Goal: Task Accomplishment & Management: Complete application form

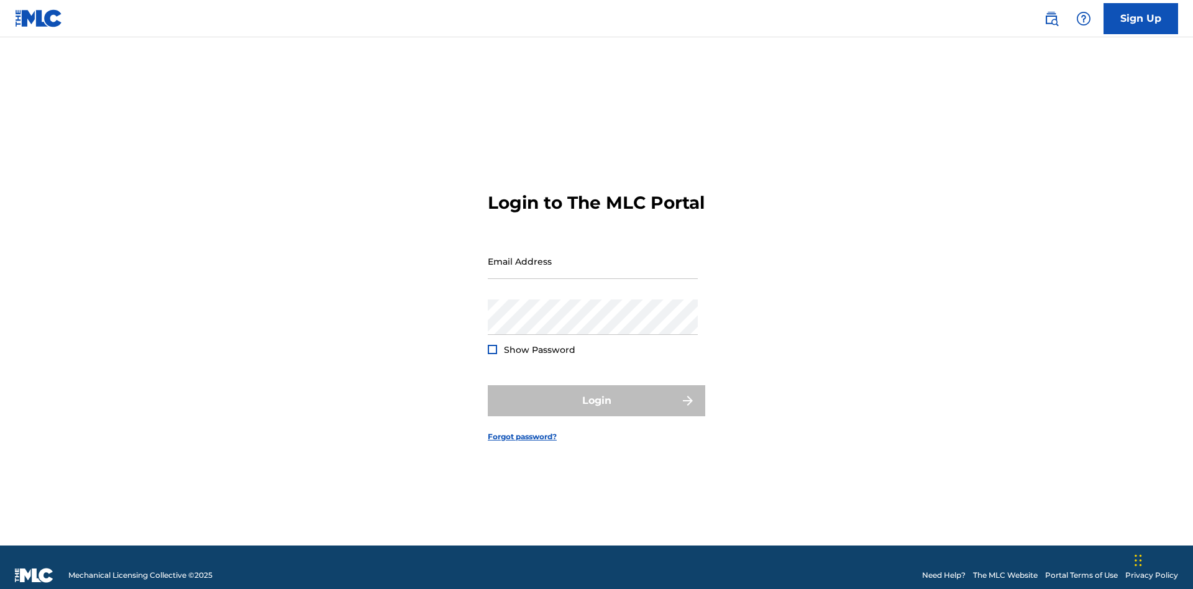
scroll to position [16, 0]
click at [1140, 18] on link "Sign Up" at bounding box center [1140, 18] width 75 height 31
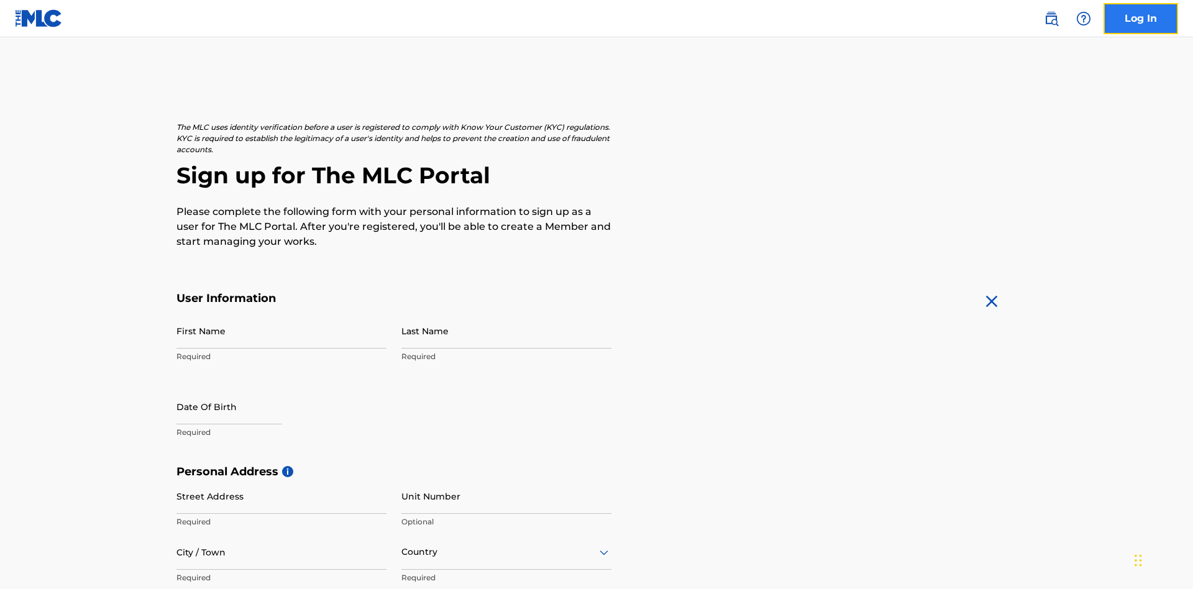
scroll to position [238, 0]
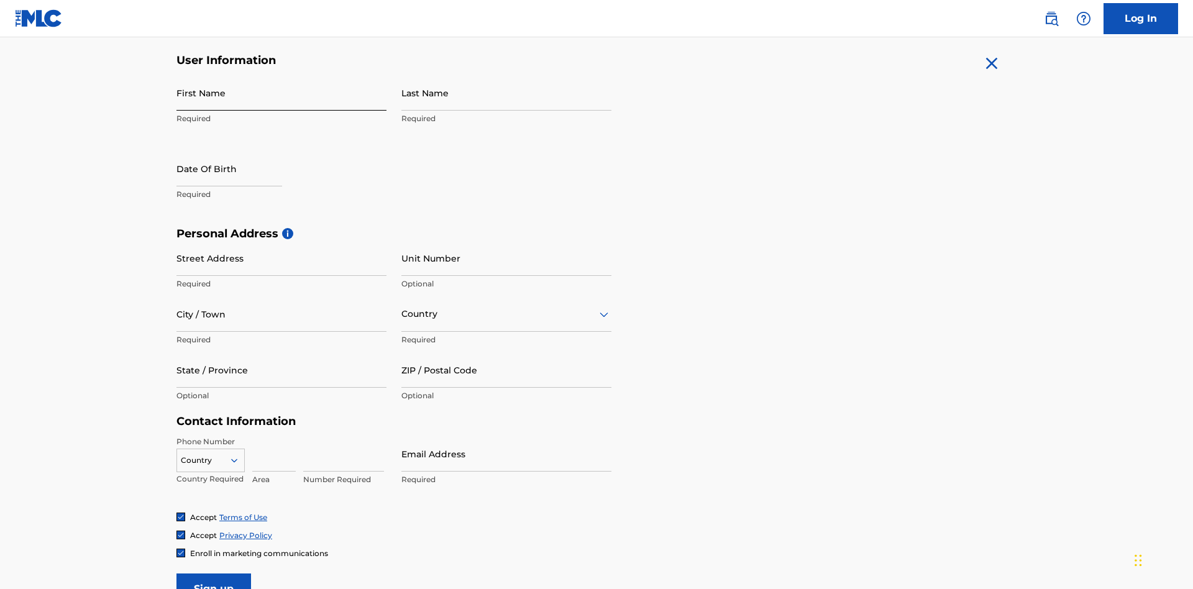
click at [281, 93] on input "First Name" at bounding box center [281, 92] width 210 height 35
type input "Nicole"
click at [506, 93] on input "Last Name" at bounding box center [506, 92] width 210 height 35
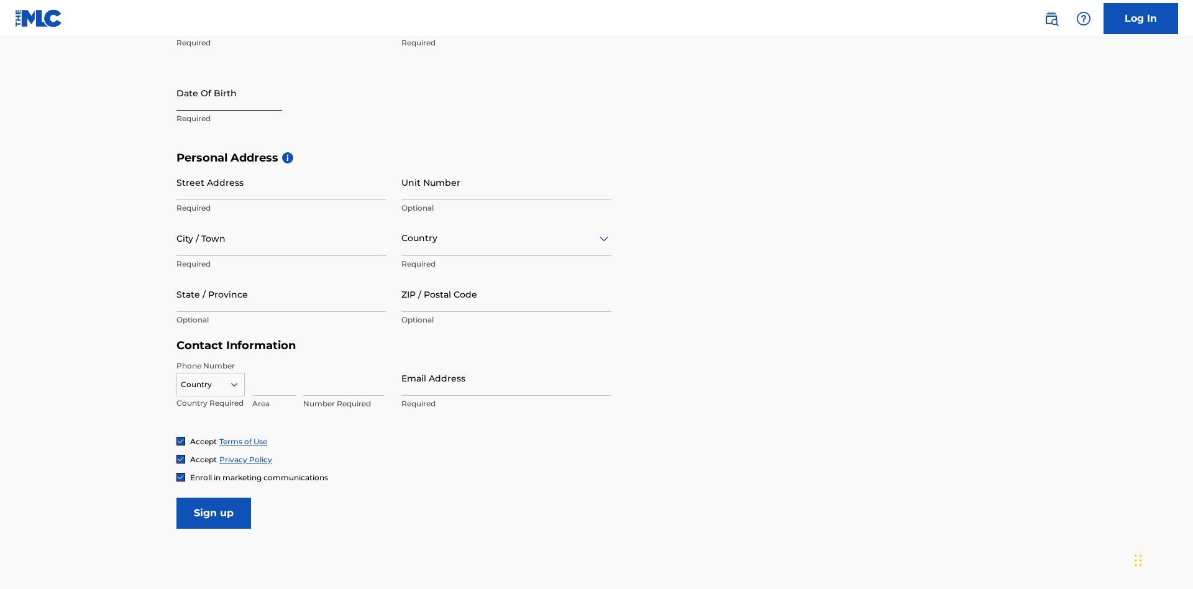
type input "Ribble"
click at [239, 94] on input "text" at bounding box center [229, 92] width 106 height 35
select select "8"
select select "2025"
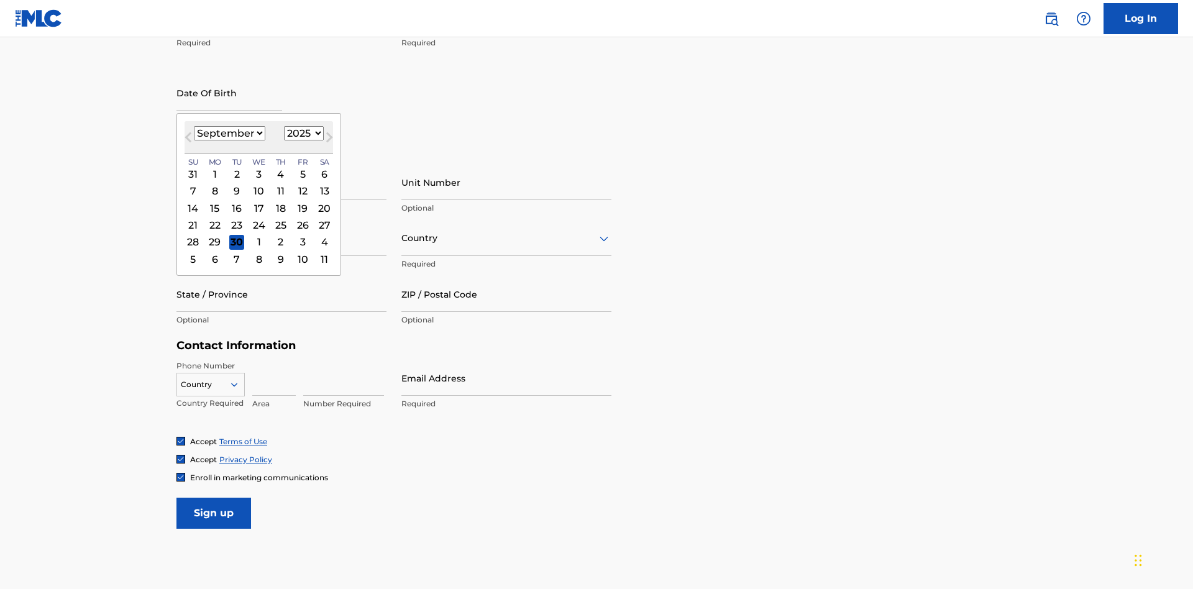
click at [229, 133] on select "January February March April May June July August September October November De…" at bounding box center [229, 133] width 71 height 14
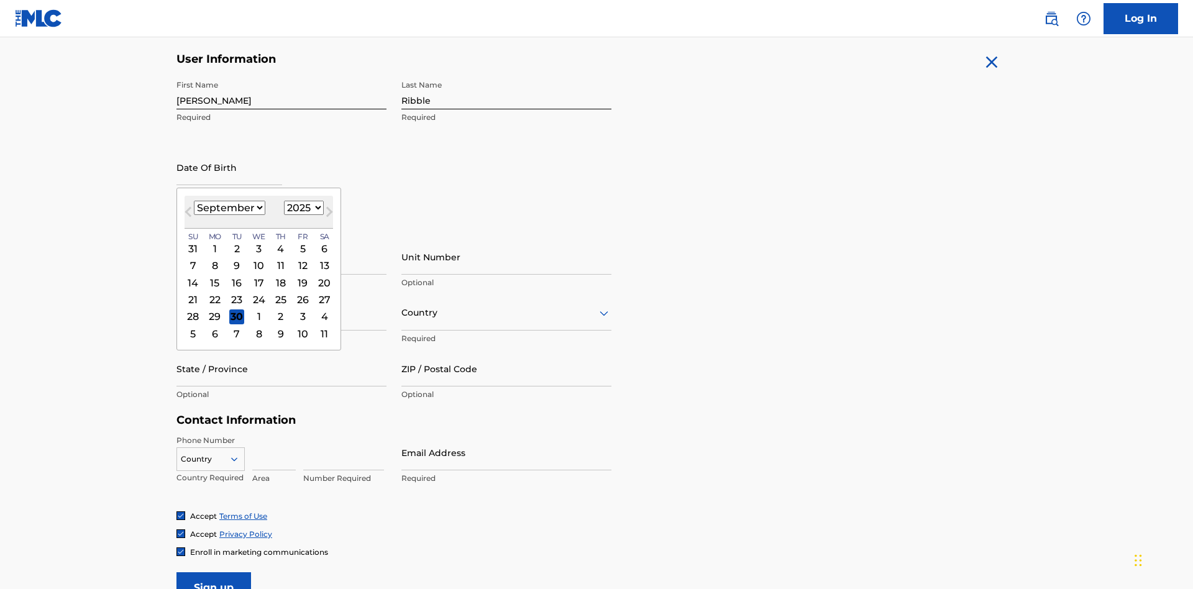
select select "0"
click at [302, 207] on select "1900 1901 1902 1903 1904 1905 1906 1907 1908 1909 1910 1911 1912 1913 1914 1915…" at bounding box center [304, 208] width 40 height 14
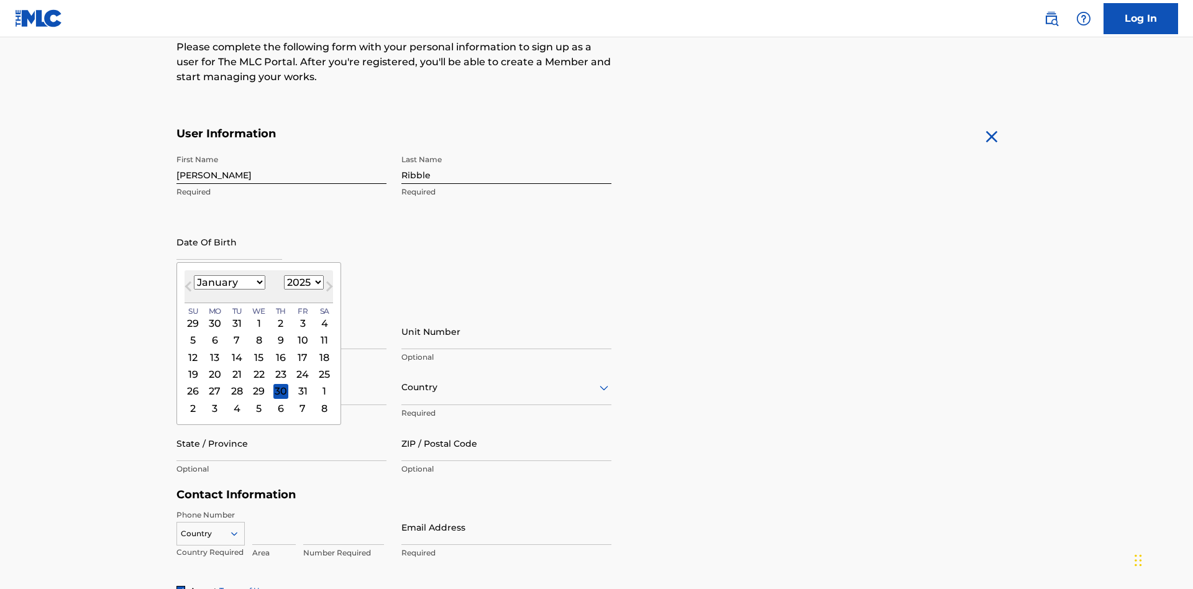
select select "1985"
click at [302, 282] on select "1900 1901 1902 1903 1904 1905 1906 1907 1908 1909 1910 1911 1912 1913 1914 1915…" at bounding box center [304, 282] width 40 height 14
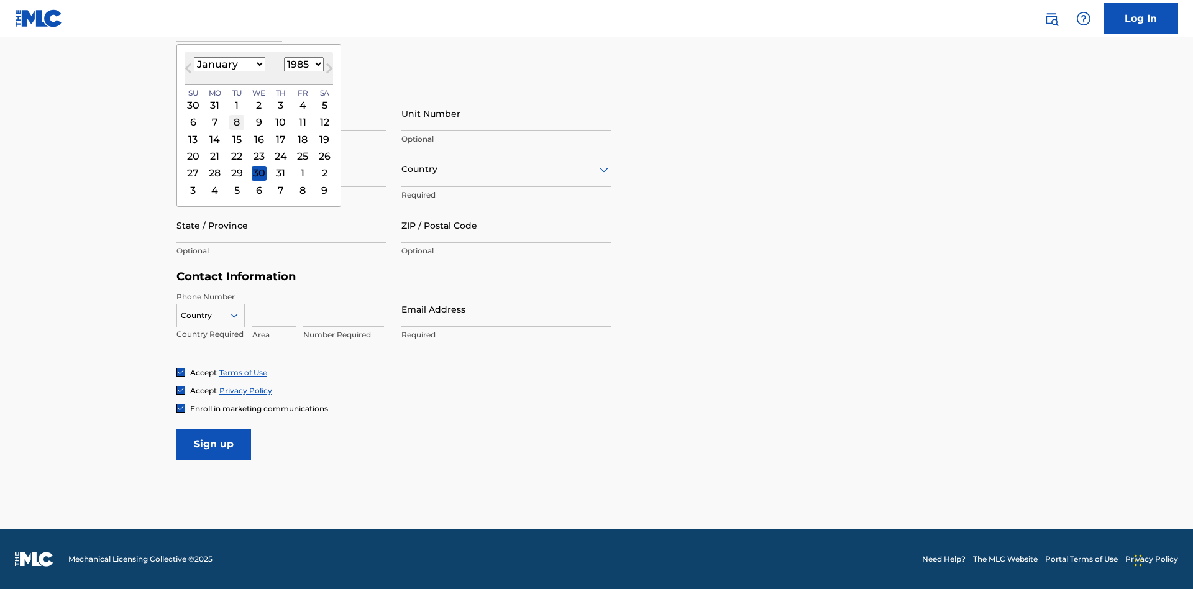
click at [236, 122] on div "8" at bounding box center [236, 122] width 15 height 15
type input "January 8 1985"
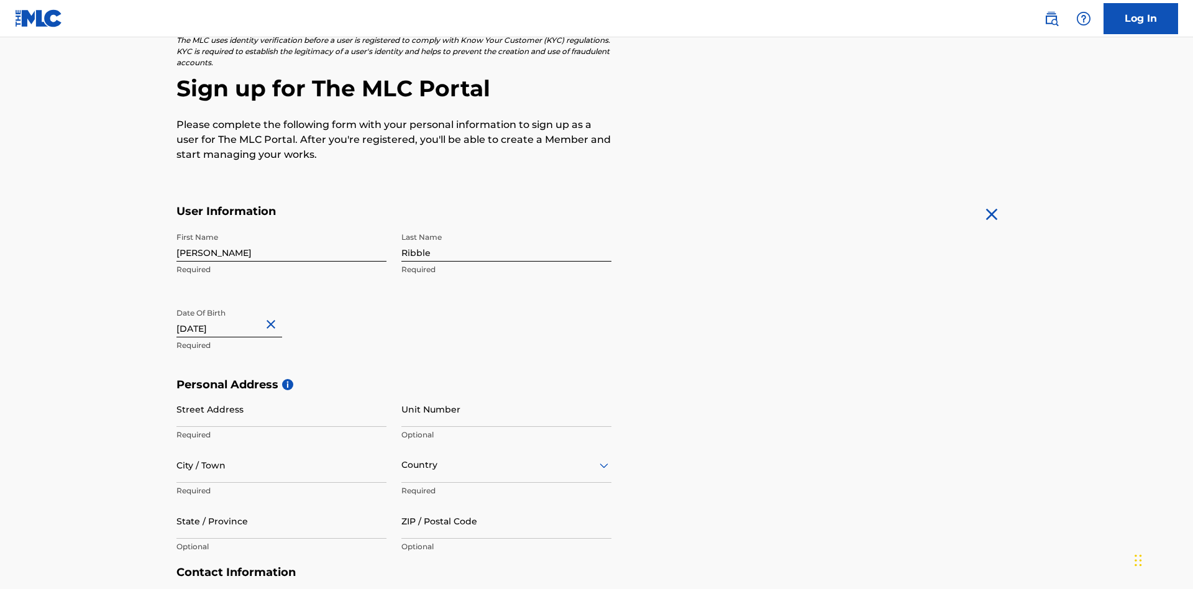
scroll to position [383, 0]
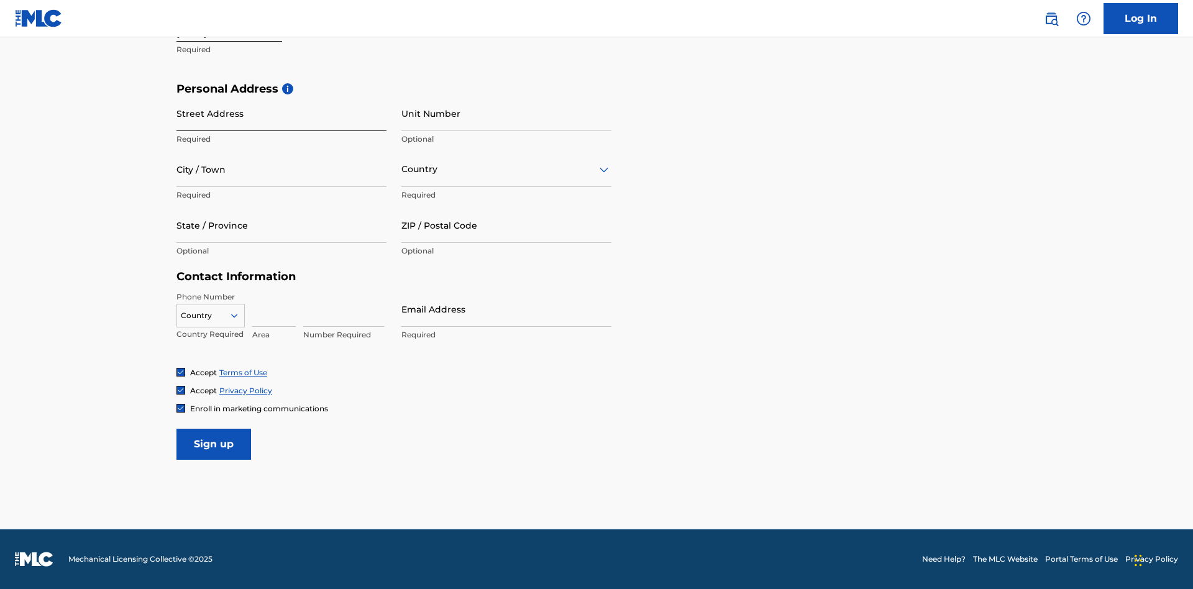
click at [281, 113] on input "Street Address" at bounding box center [281, 113] width 210 height 35
type input "9909 Elks Run Rd"
click at [281, 169] on input "City / Town" at bounding box center [281, 169] width 210 height 35
type input "Roseville"
click at [402, 169] on input "text" at bounding box center [402, 169] width 2 height 13
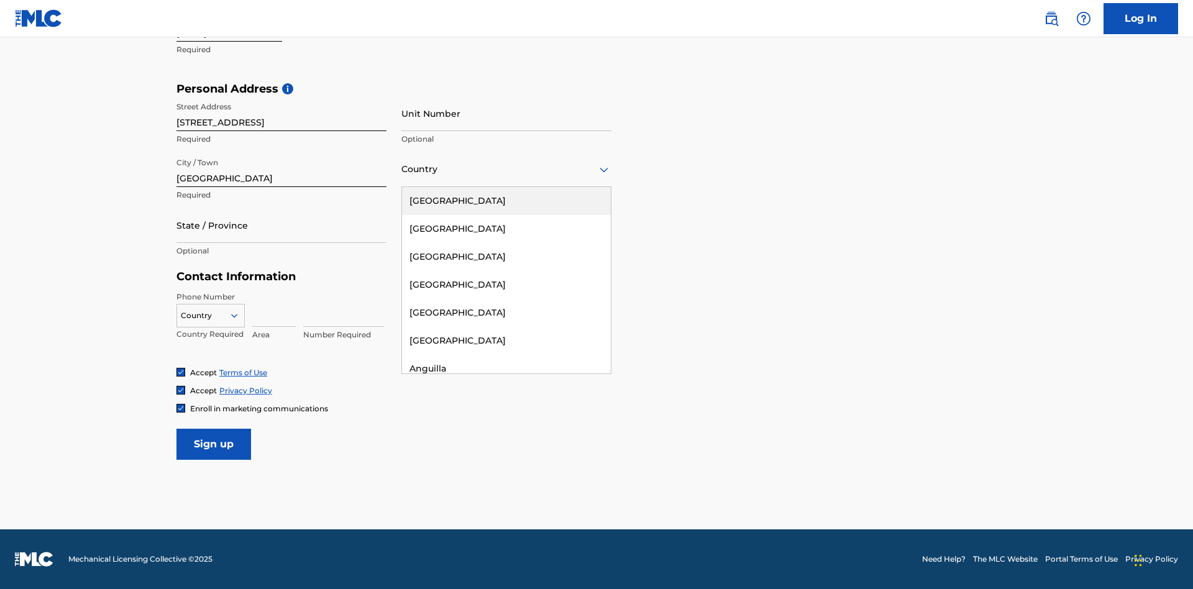
click at [506, 201] on div "United States" at bounding box center [506, 201] width 209 height 28
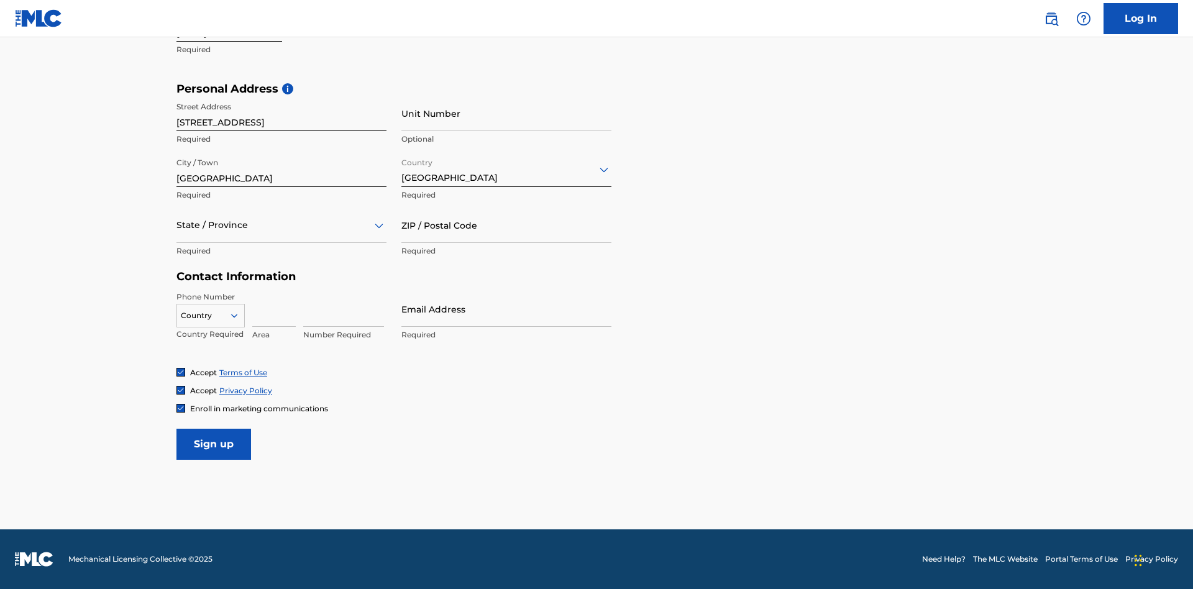
click at [281, 225] on div at bounding box center [281, 225] width 210 height 16
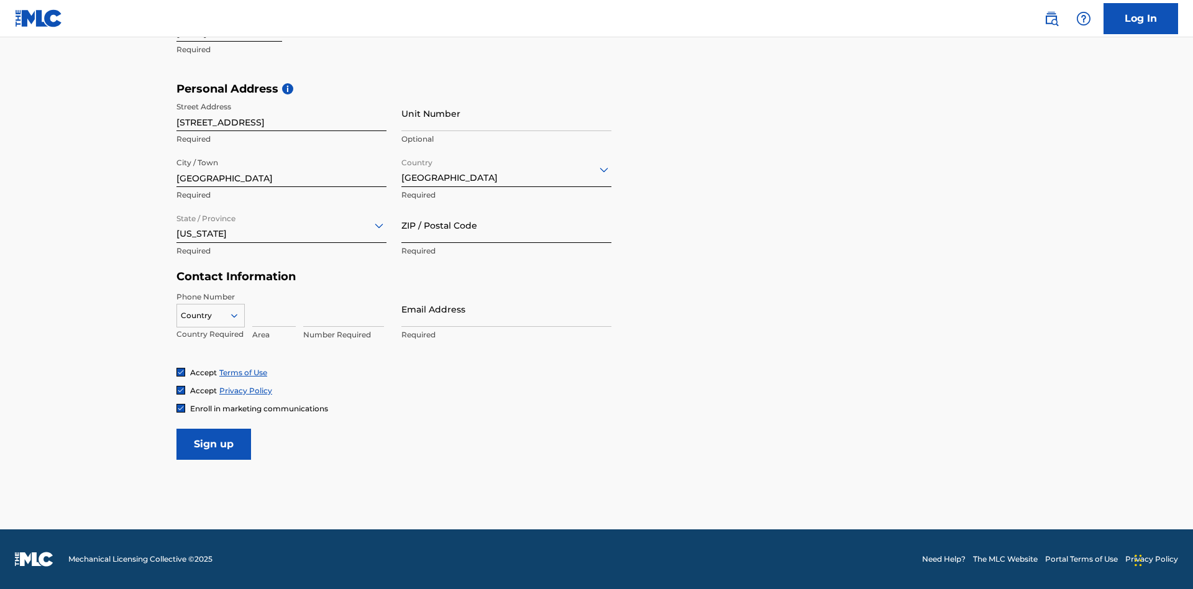
click at [506, 225] on input "ZIP / Postal Code" at bounding box center [506, 224] width 210 height 35
type input "43777"
click at [239, 315] on icon at bounding box center [234, 315] width 11 height 11
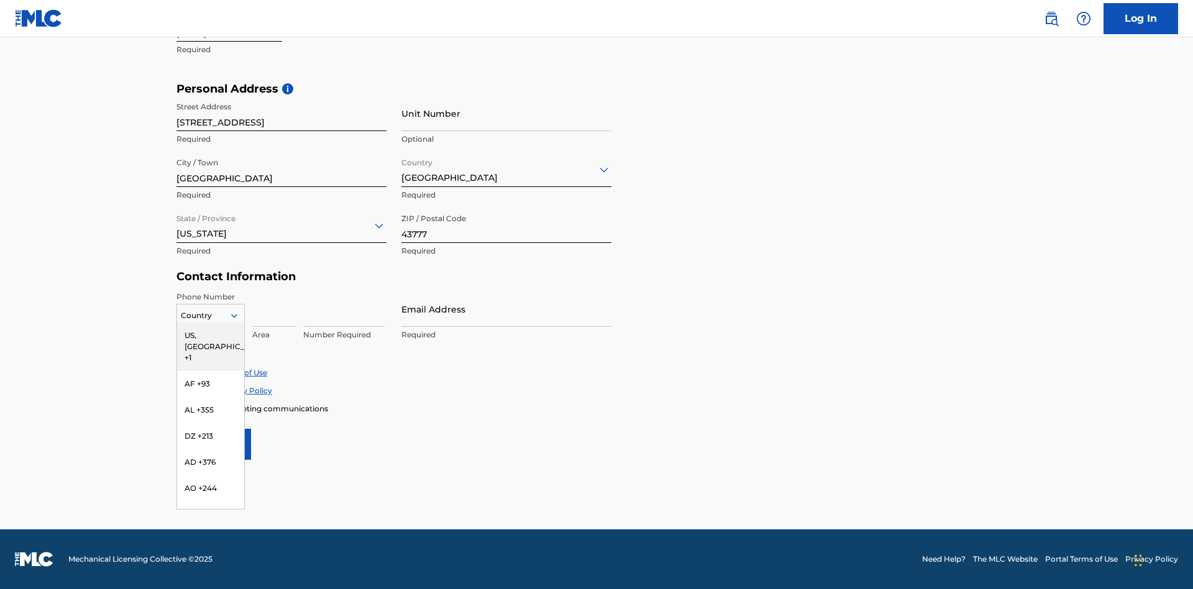
click at [211, 335] on div "US, CA +1" at bounding box center [210, 346] width 67 height 48
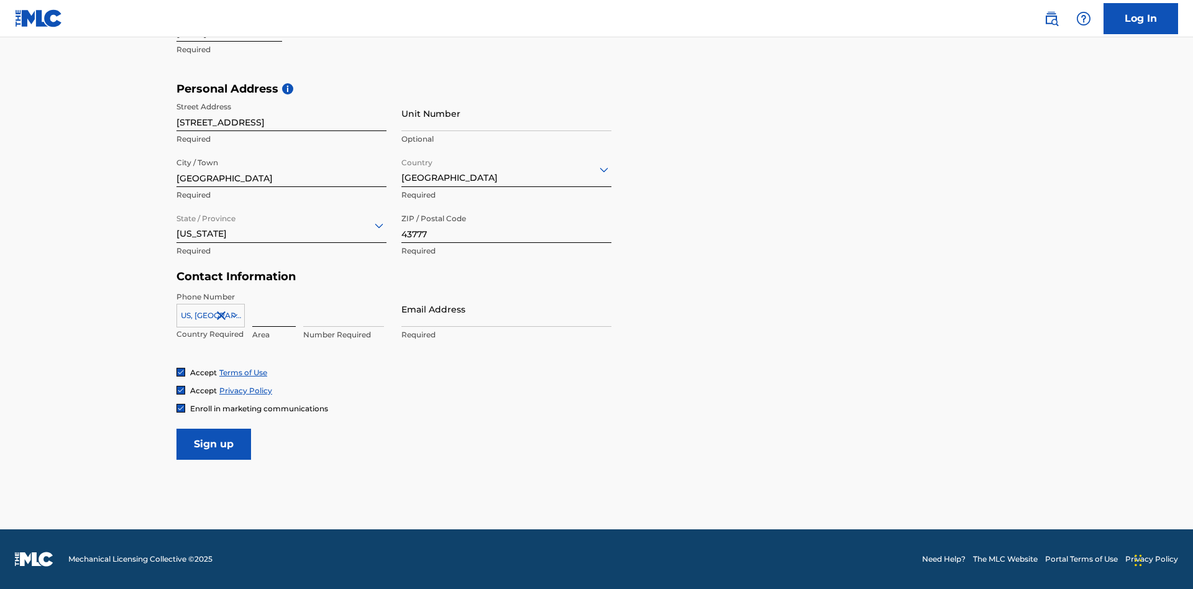
click at [274, 309] on input at bounding box center [273, 308] width 43 height 35
type input "740"
click at [343, 309] on input at bounding box center [343, 308] width 81 height 35
type input "8086351"
click at [506, 309] on input "Email Address" at bounding box center [506, 308] width 210 height 35
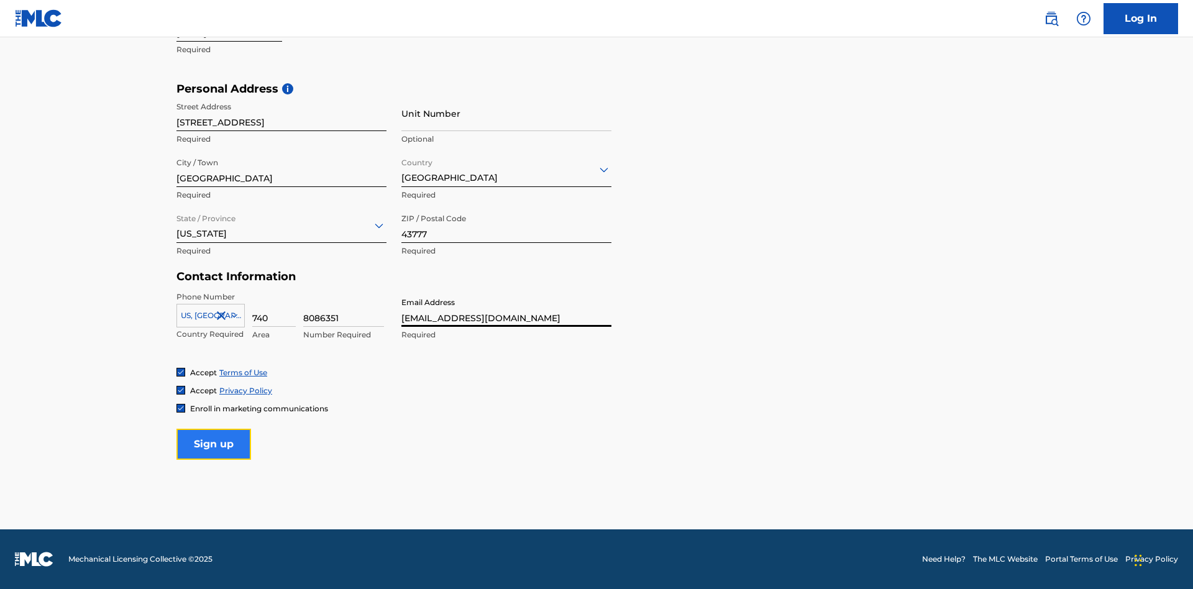
click at [214, 443] on input "Sign up" at bounding box center [213, 444] width 75 height 31
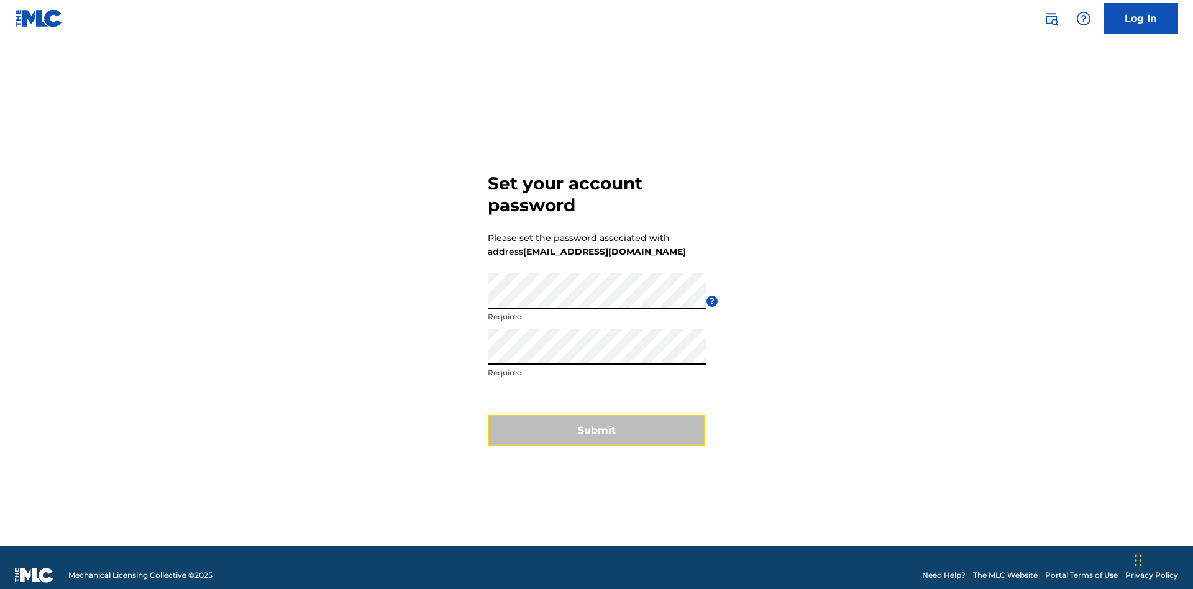
click at [596, 422] on button "Submit" at bounding box center [596, 430] width 217 height 31
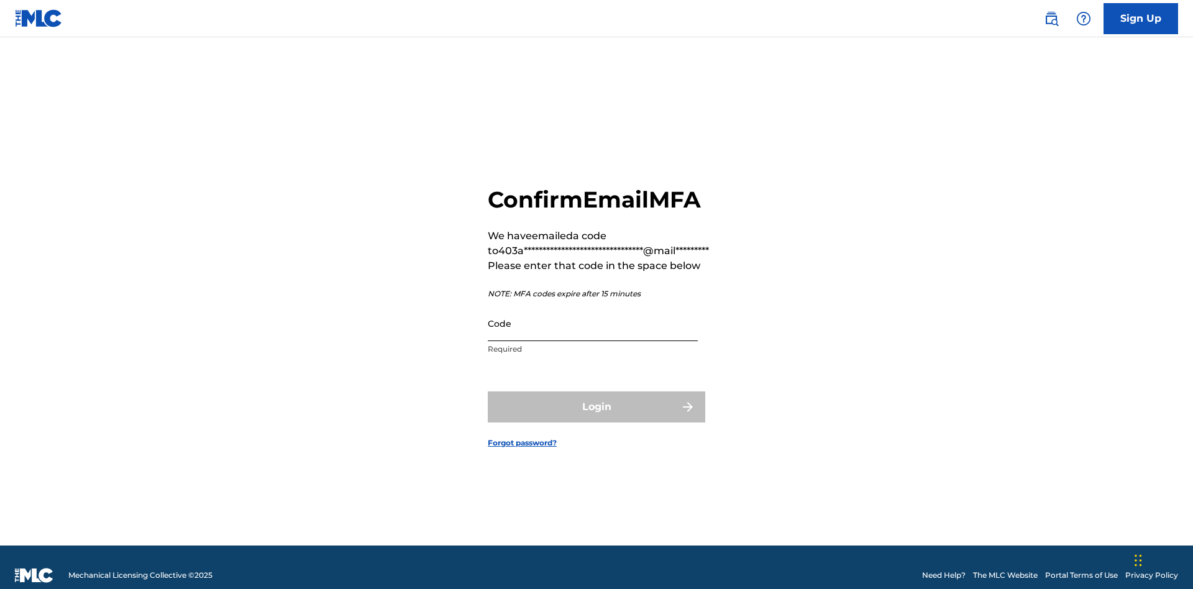
click at [593, 307] on input "Code" at bounding box center [593, 323] width 210 height 35
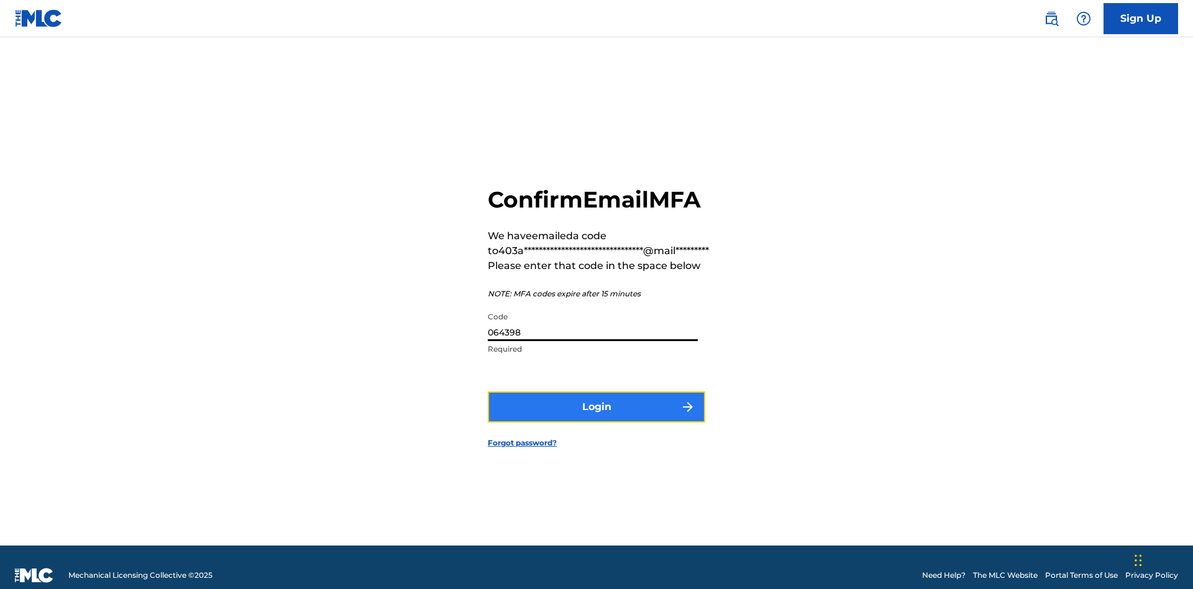
click at [596, 391] on button "Login" at bounding box center [596, 406] width 217 height 31
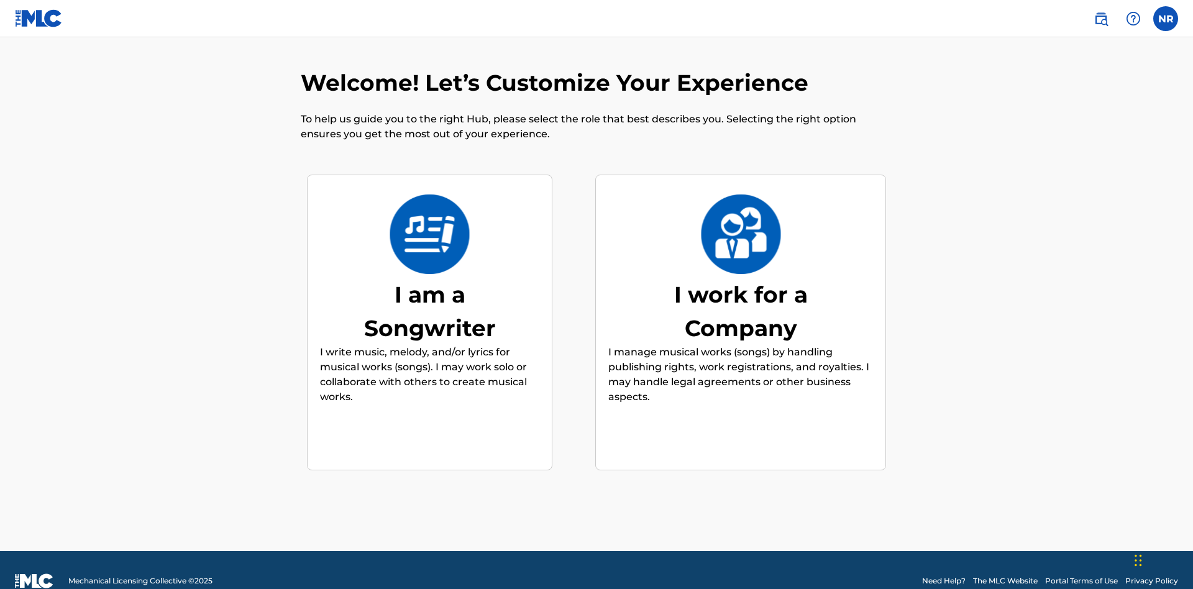
click at [429, 289] on div "I am a Songwriter" at bounding box center [430, 311] width 186 height 67
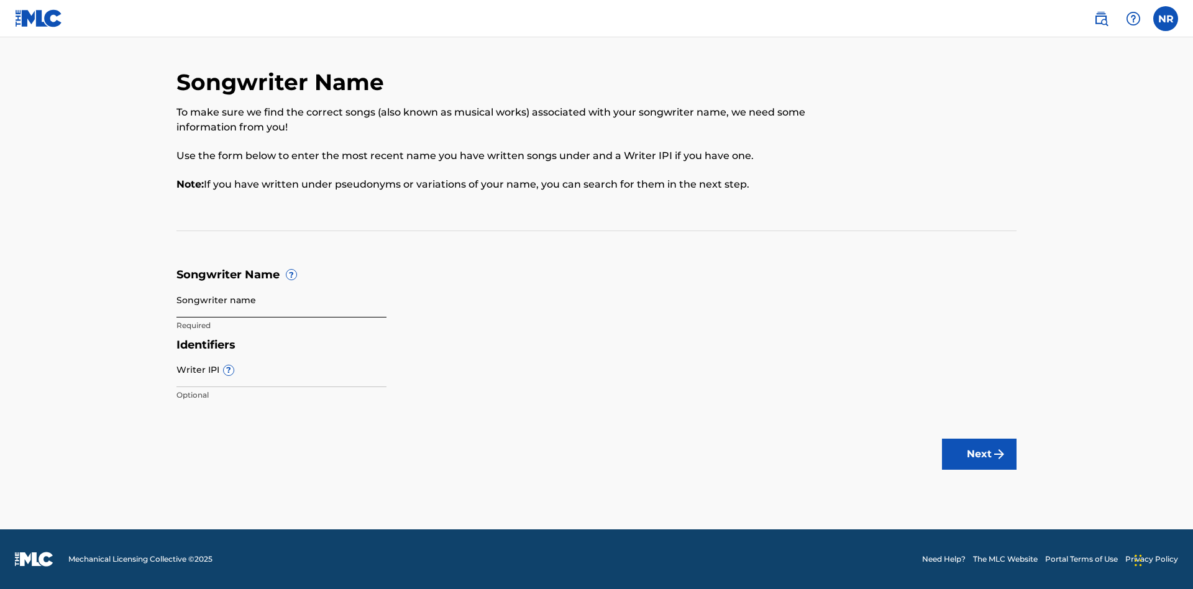
click at [281, 299] on input "Songwriter name" at bounding box center [281, 299] width 210 height 35
click at [281, 369] on input "Writer IPI ?" at bounding box center [281, 369] width 210 height 35
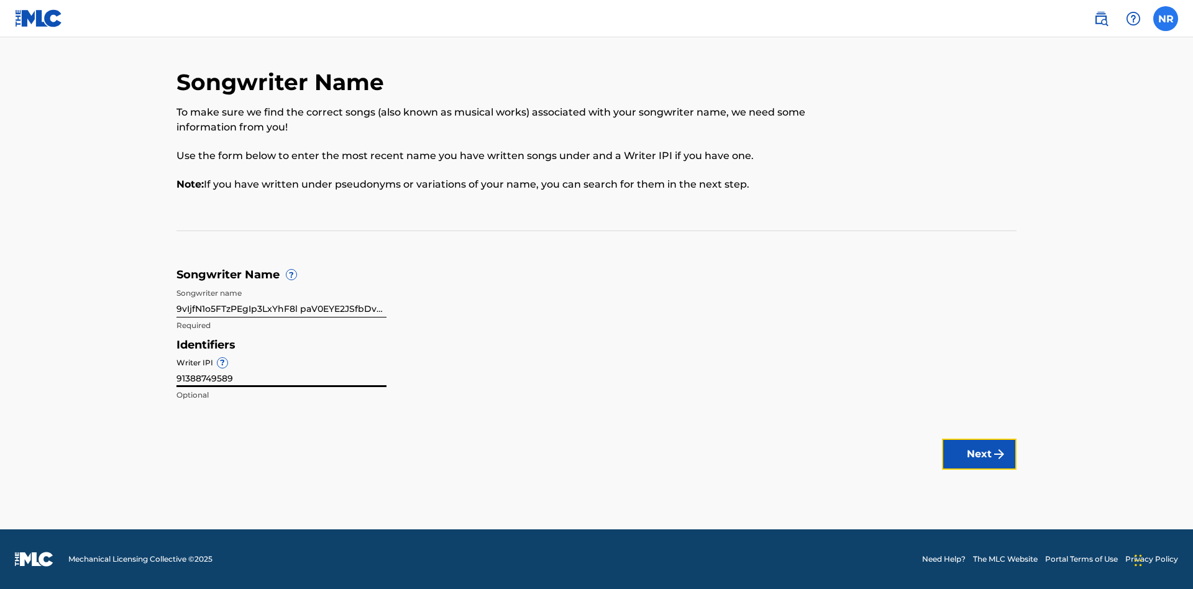
click at [979, 454] on button "Next" at bounding box center [979, 454] width 75 height 31
click at [1165, 18] on label at bounding box center [1165, 18] width 25 height 25
click at [1165, 19] on input "NR Nicole Ribble 403ac969-4274-42ff-8e6e-4f783ad1e900@mailslurp.biz Notificatio…" at bounding box center [1165, 19] width 0 height 0
